Goal: Transaction & Acquisition: Purchase product/service

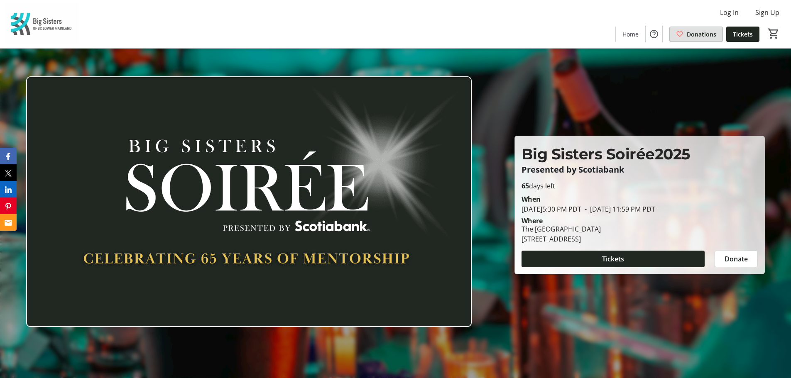
click at [693, 38] on span "Donations" at bounding box center [701, 34] width 29 height 9
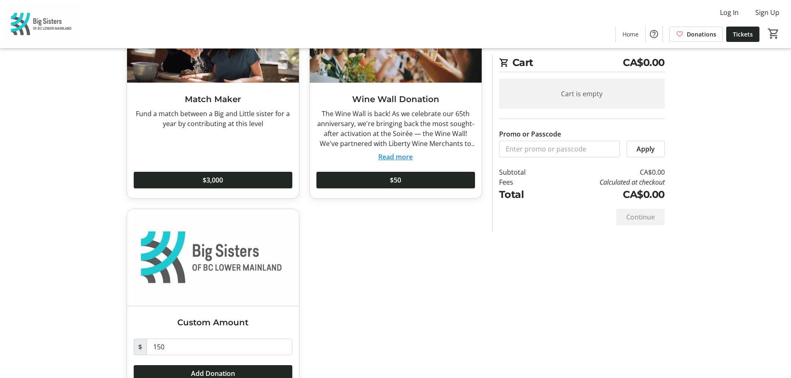
scroll to position [523, 0]
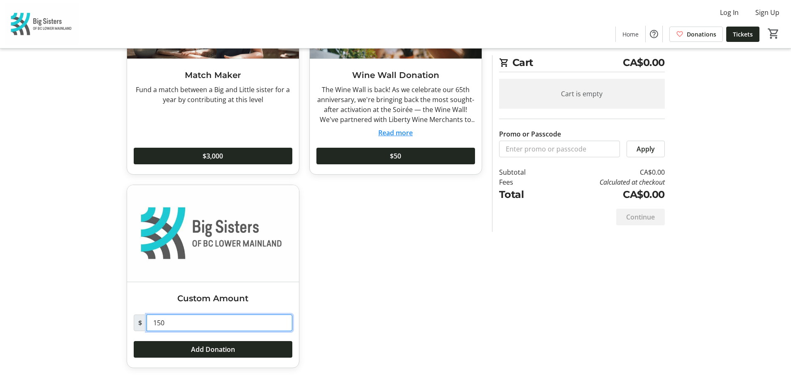
click at [228, 325] on input "150" at bounding box center [220, 323] width 146 height 17
type input "450"
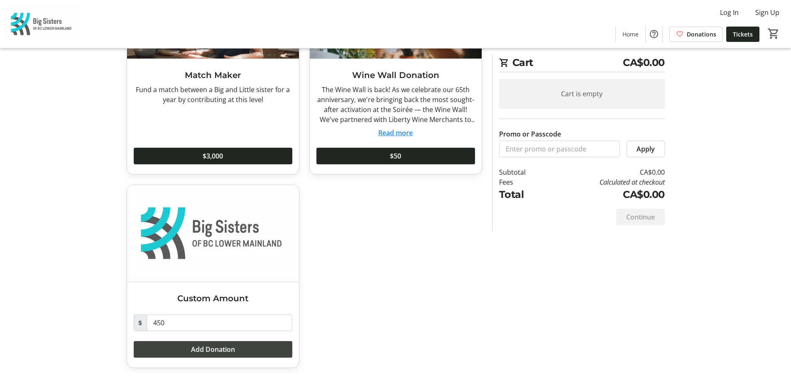
click at [265, 356] on span at bounding box center [213, 350] width 159 height 20
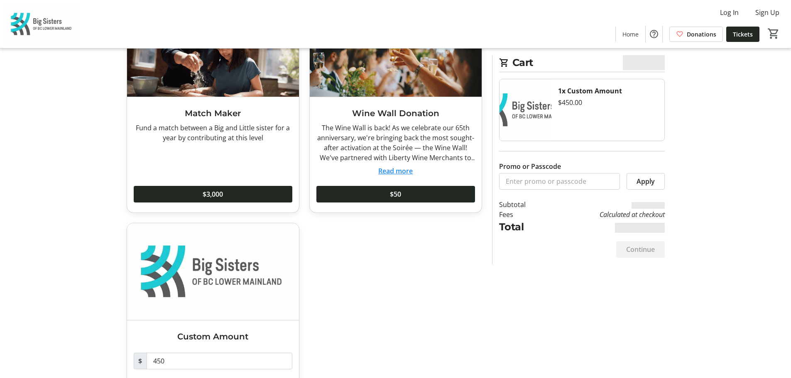
scroll to position [440, 0]
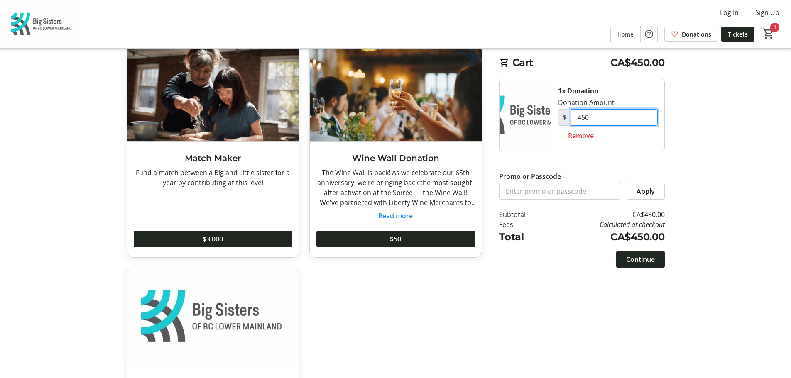
click at [637, 116] on input "450" at bounding box center [614, 117] width 87 height 17
type input "450.00"
click at [784, 209] on tr-checkout-feature-upsell-ui "Cart CA$450.00 1x Donation Donation Amount $ 450 Remove Promo or Passcode Apply…" at bounding box center [395, 10] width 791 height 901
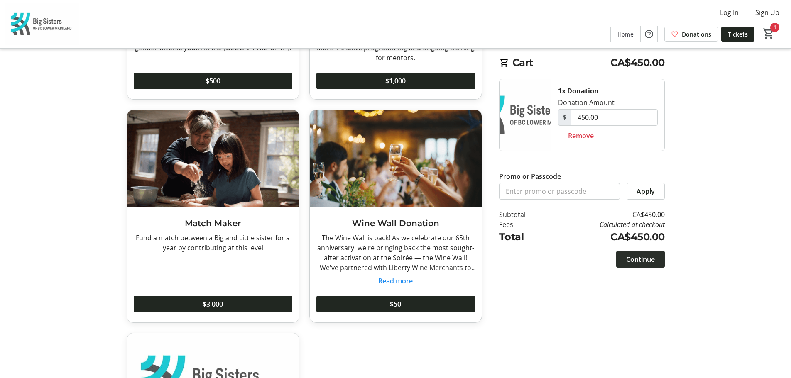
scroll to position [315, 0]
